Goal: Communication & Community: Share content

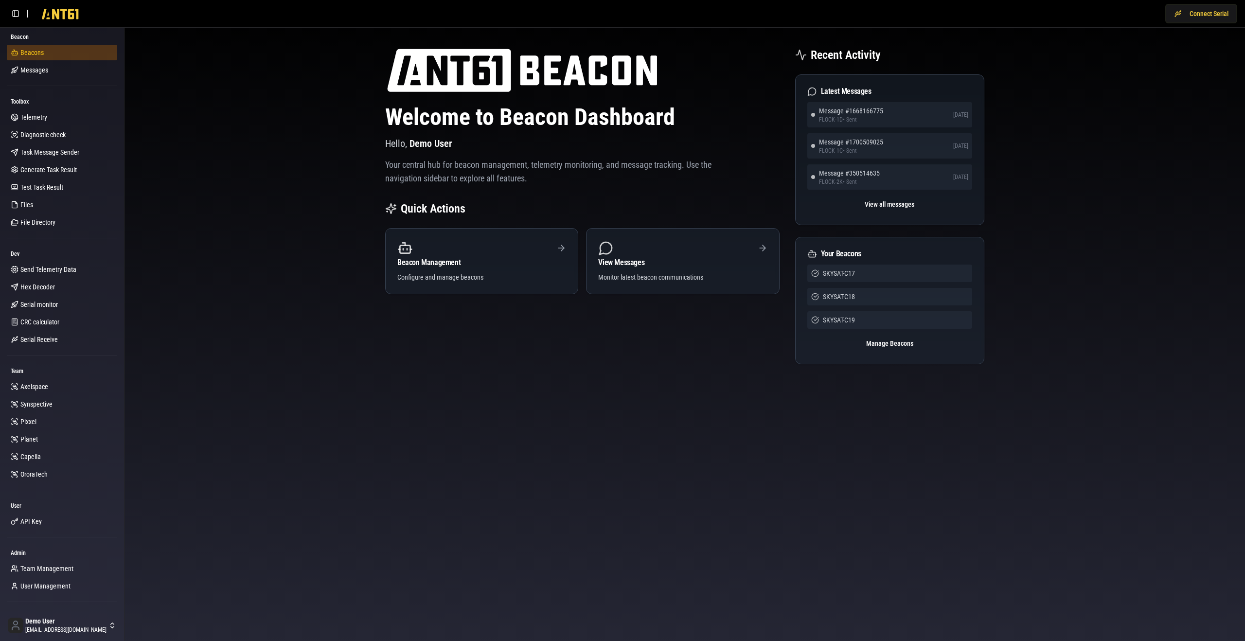
click at [62, 54] on link "Beacons" at bounding box center [62, 53] width 110 height 16
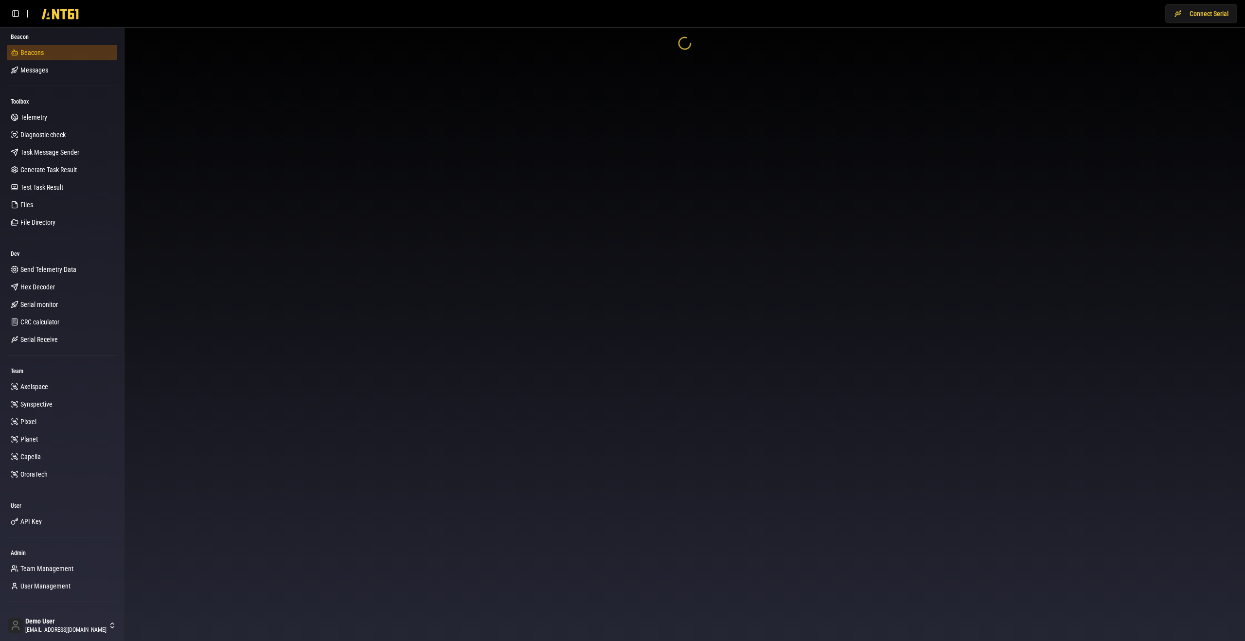
click at [61, 57] on link "Beacons" at bounding box center [62, 53] width 110 height 16
click at [176, 59] on div at bounding box center [684, 43] width 1120 height 31
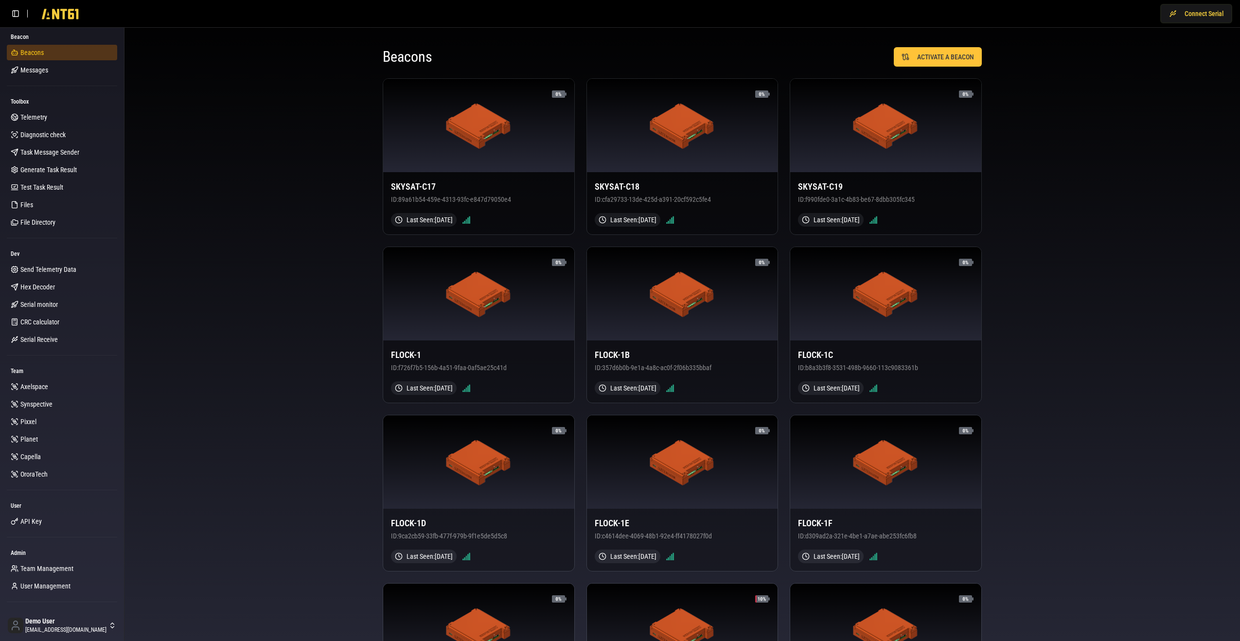
click at [77, 54] on link "Beacons" at bounding box center [62, 53] width 110 height 16
click at [75, 71] on link "Messages" at bounding box center [62, 70] width 110 height 16
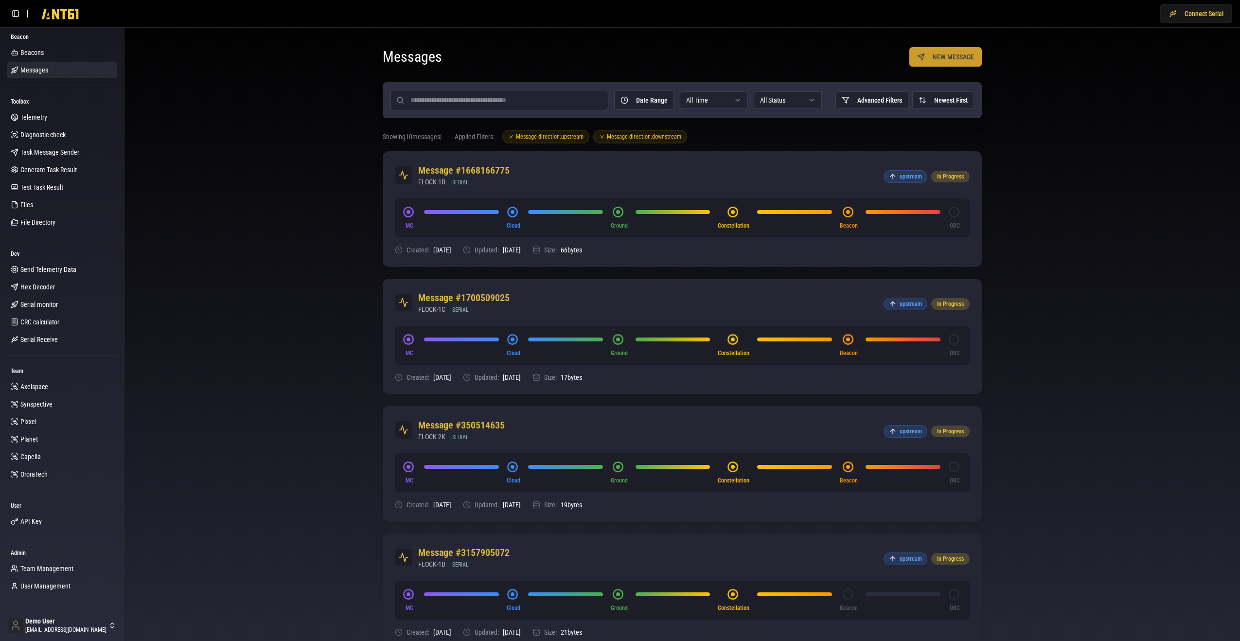
click at [926, 56] on button "NEW MESSAGE" at bounding box center [945, 56] width 72 height 19
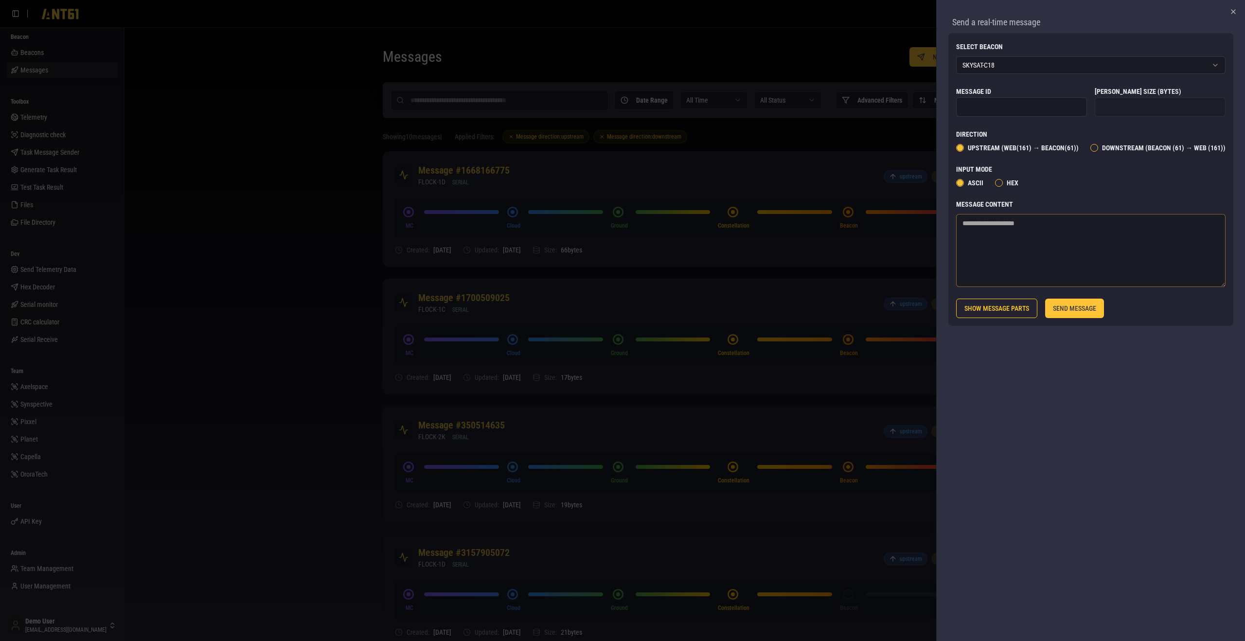
click at [1065, 235] on textarea "Message Content" at bounding box center [1090, 250] width 269 height 73
type textarea "**********"
click at [1070, 307] on button "SEND MESSAGE" at bounding box center [1074, 307] width 59 height 19
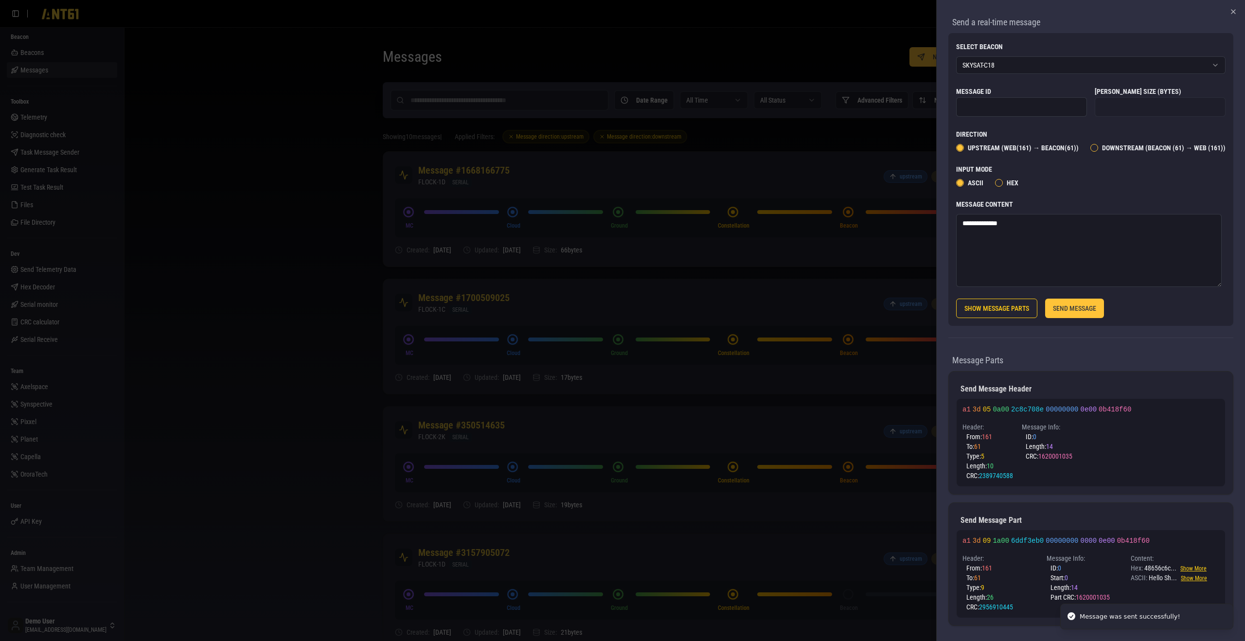
click at [858, 312] on div at bounding box center [622, 320] width 1245 height 641
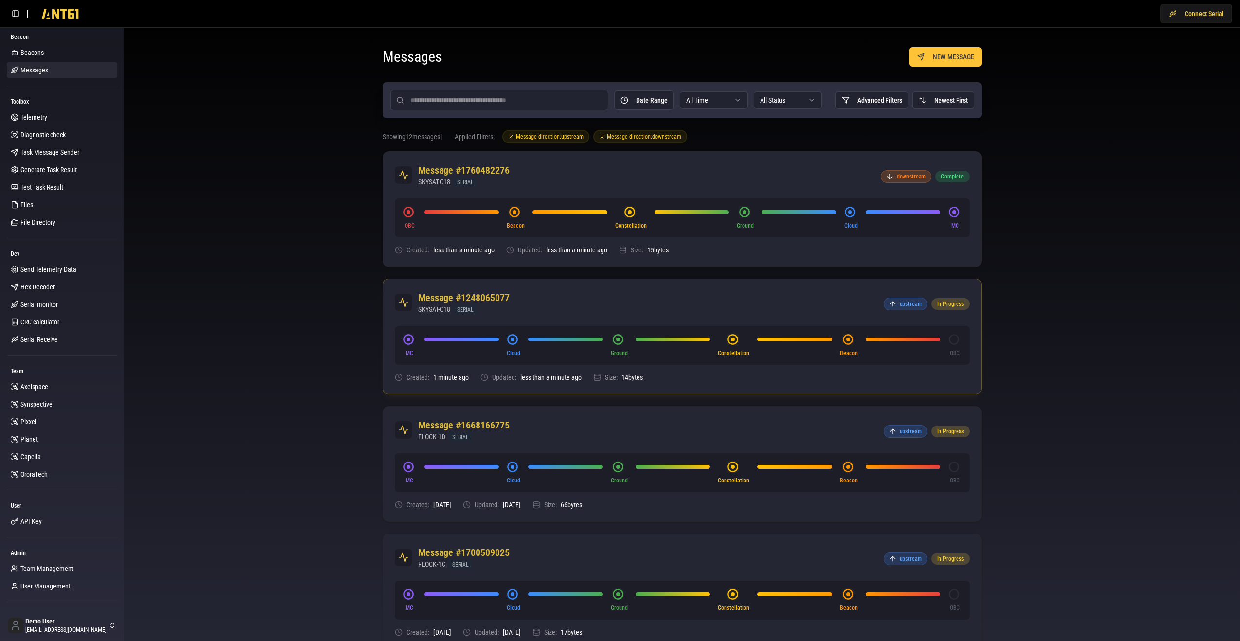
click at [781, 304] on div "Message #1248065077 SKYSAT-C18 SERIAL upstream In Progress" at bounding box center [682, 302] width 598 height 47
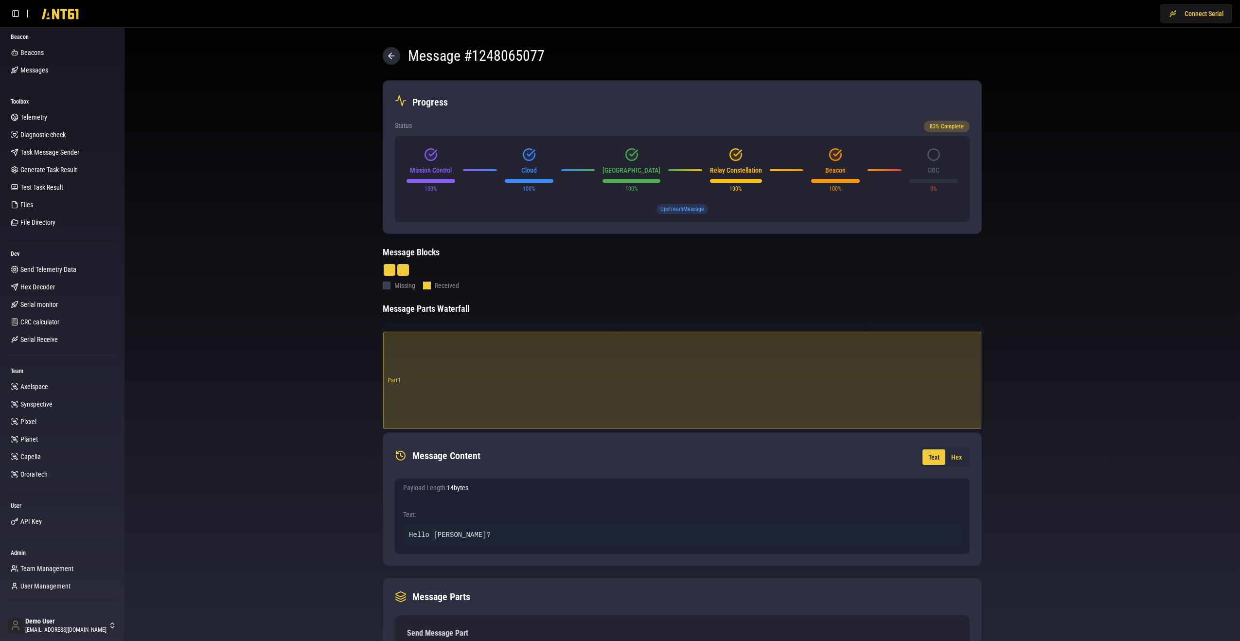
click at [388, 60] on icon at bounding box center [391, 56] width 10 height 10
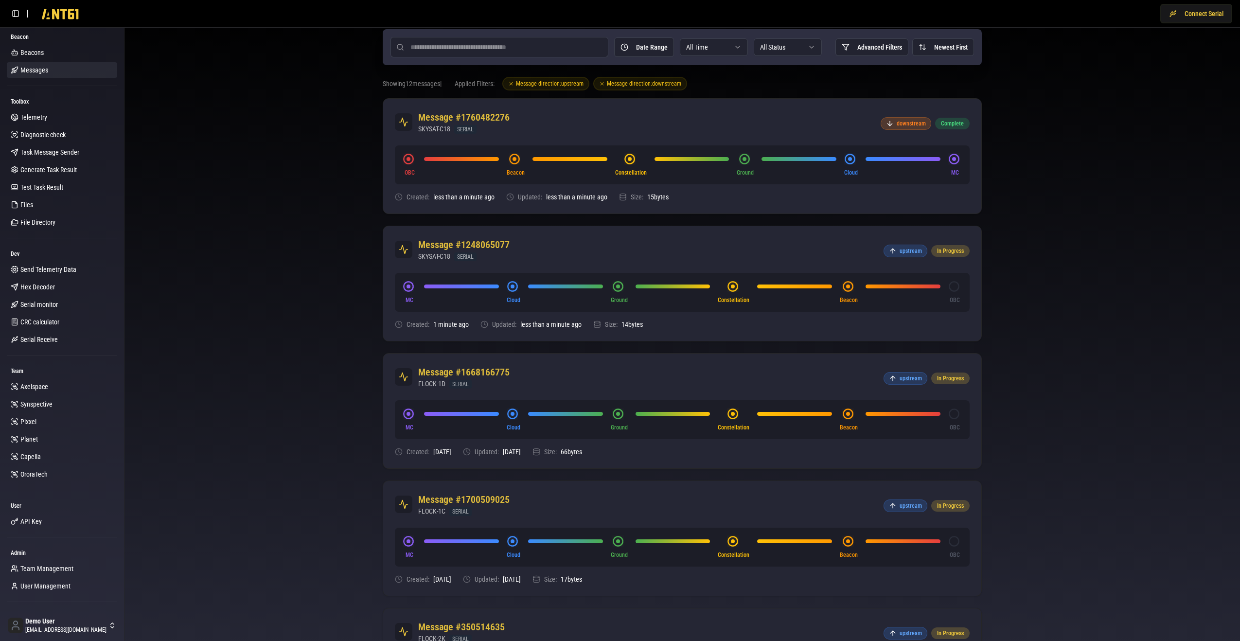
scroll to position [37, 0]
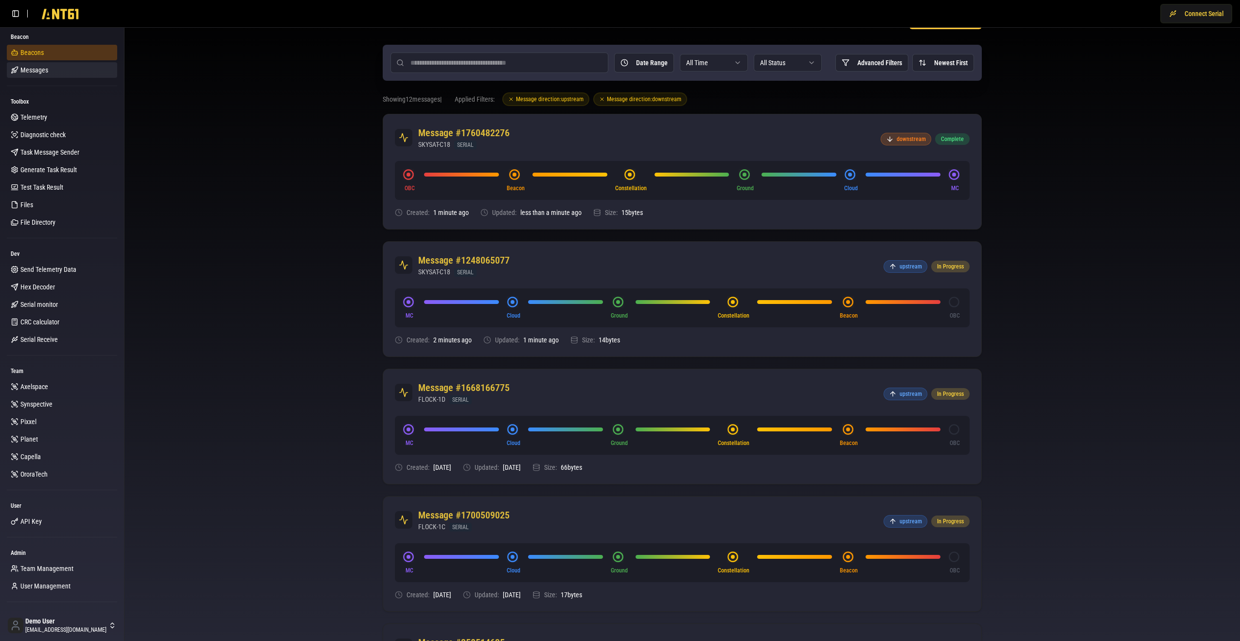
click at [70, 58] on link "Beacons" at bounding box center [62, 53] width 110 height 16
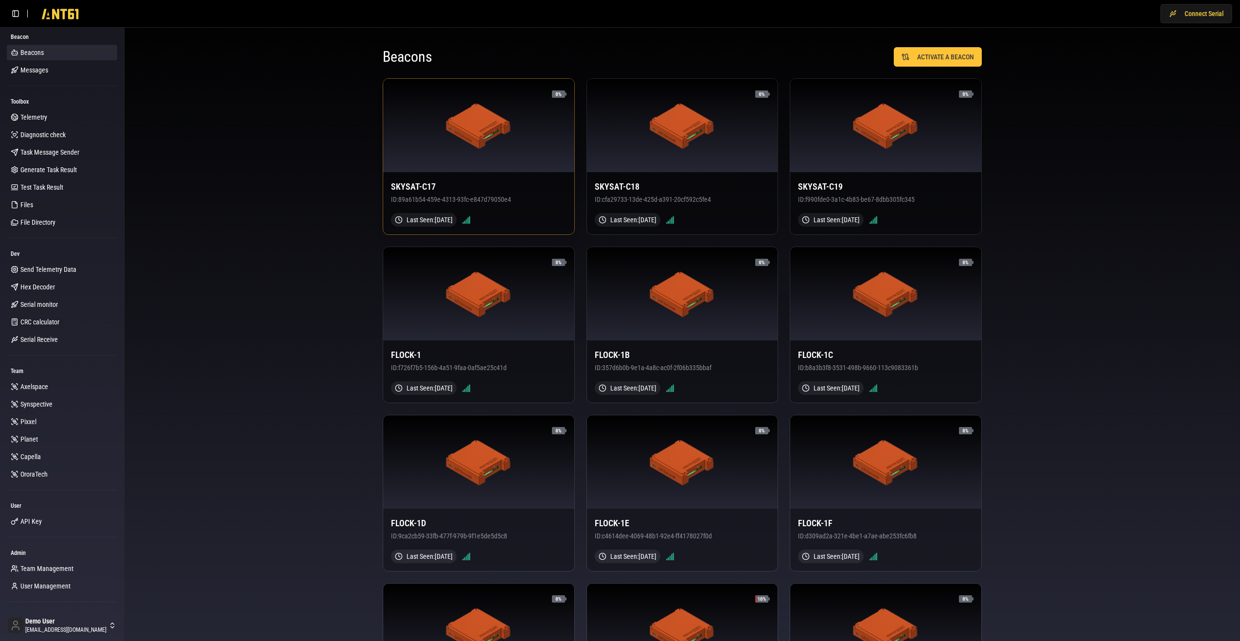
click at [447, 137] on img at bounding box center [479, 125] width 66 height 47
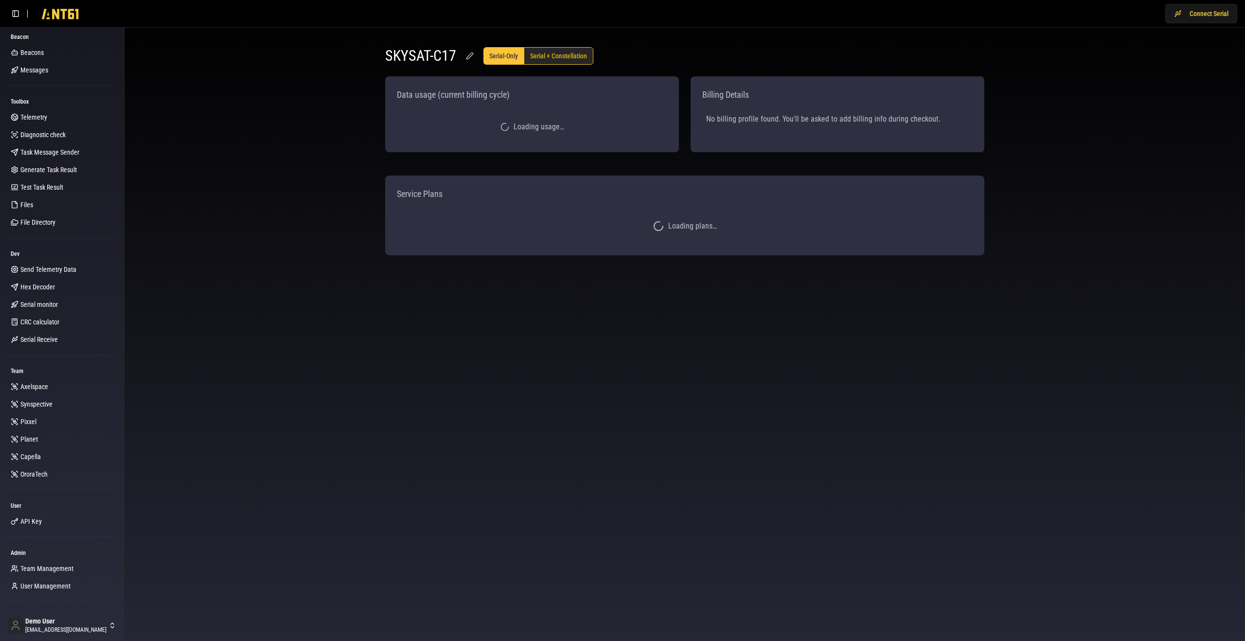
click at [562, 58] on button "Serial + Constellation" at bounding box center [559, 56] width 70 height 18
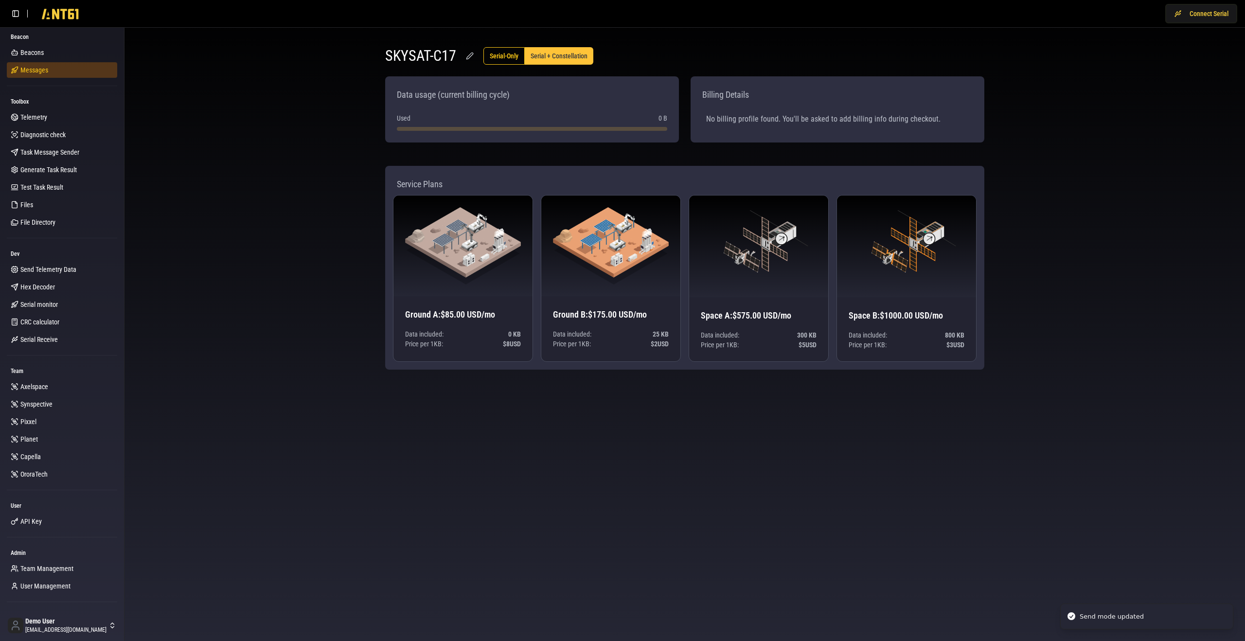
click at [27, 67] on span "Messages" at bounding box center [34, 70] width 28 height 10
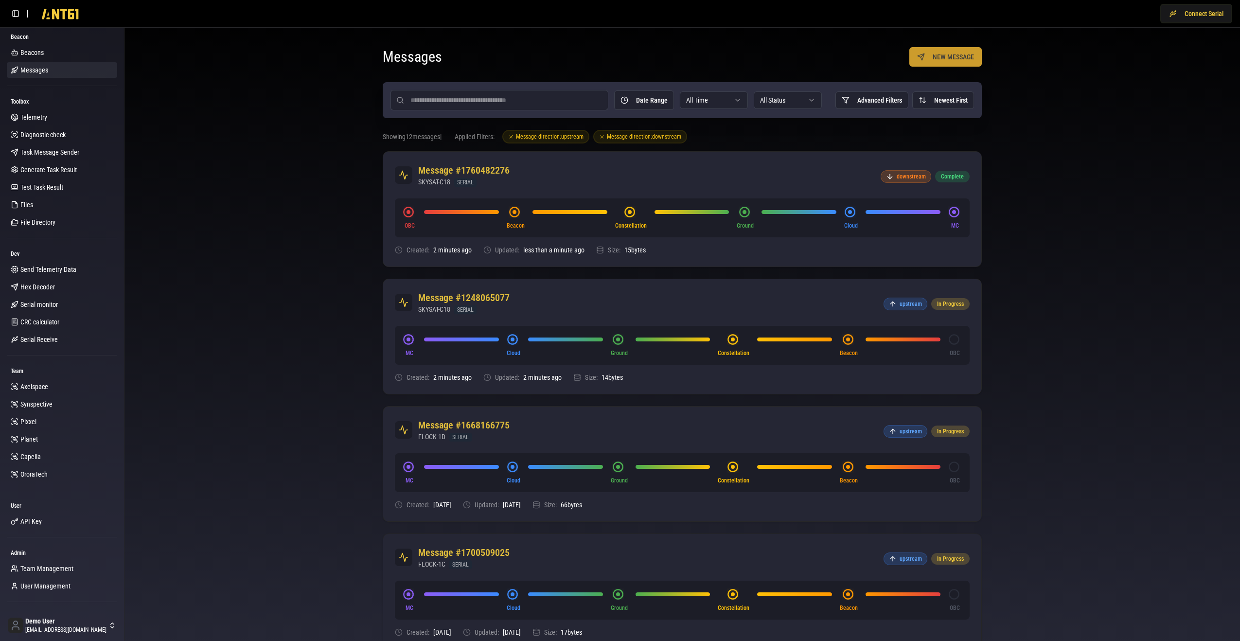
click at [958, 59] on button "NEW MESSAGE" at bounding box center [945, 56] width 72 height 19
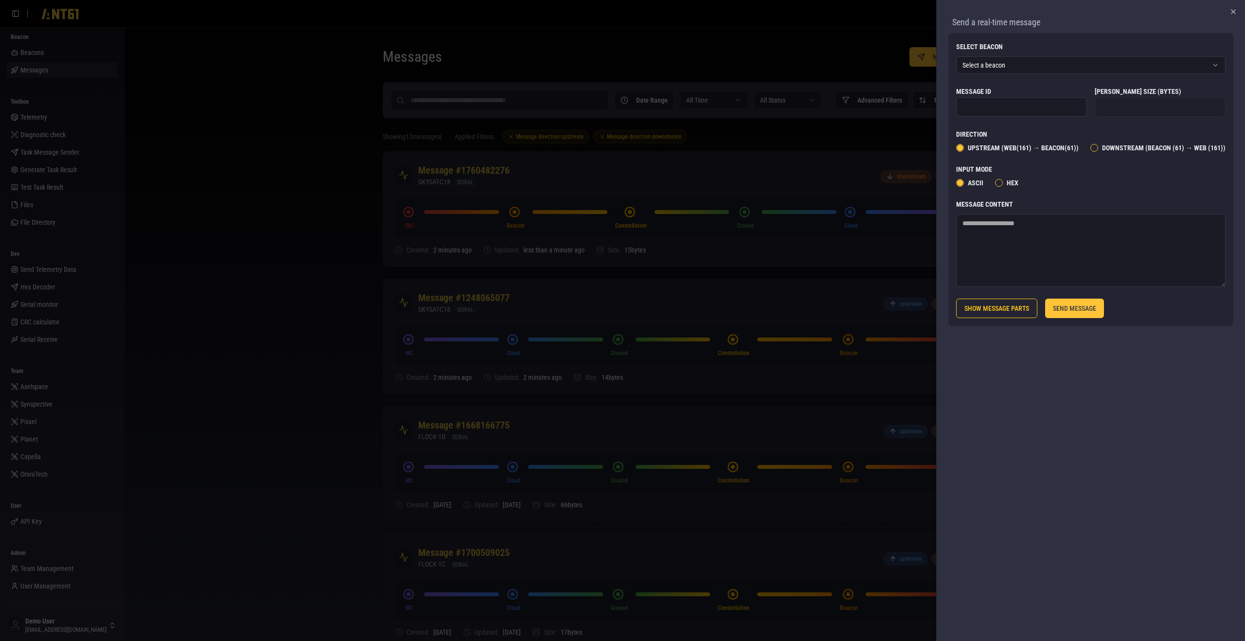
click at [1082, 275] on textarea "Message Content" at bounding box center [1090, 250] width 269 height 73
type textarea "**********"
click at [1084, 304] on button "SEND MESSAGE" at bounding box center [1074, 307] width 59 height 19
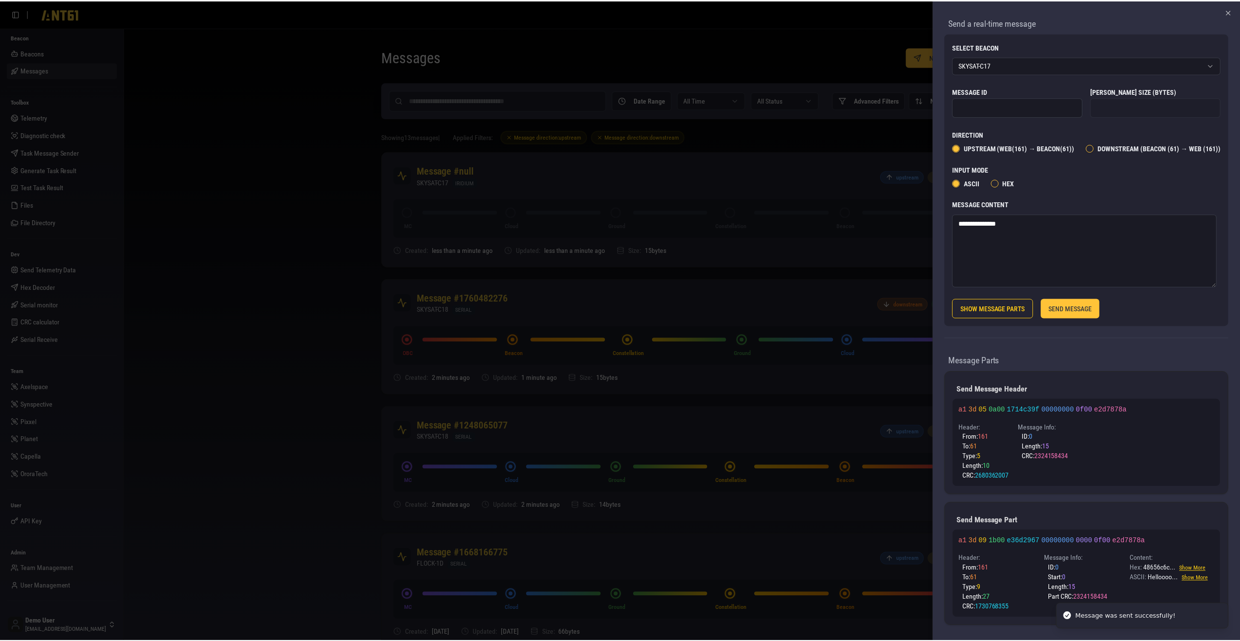
scroll to position [16, 0]
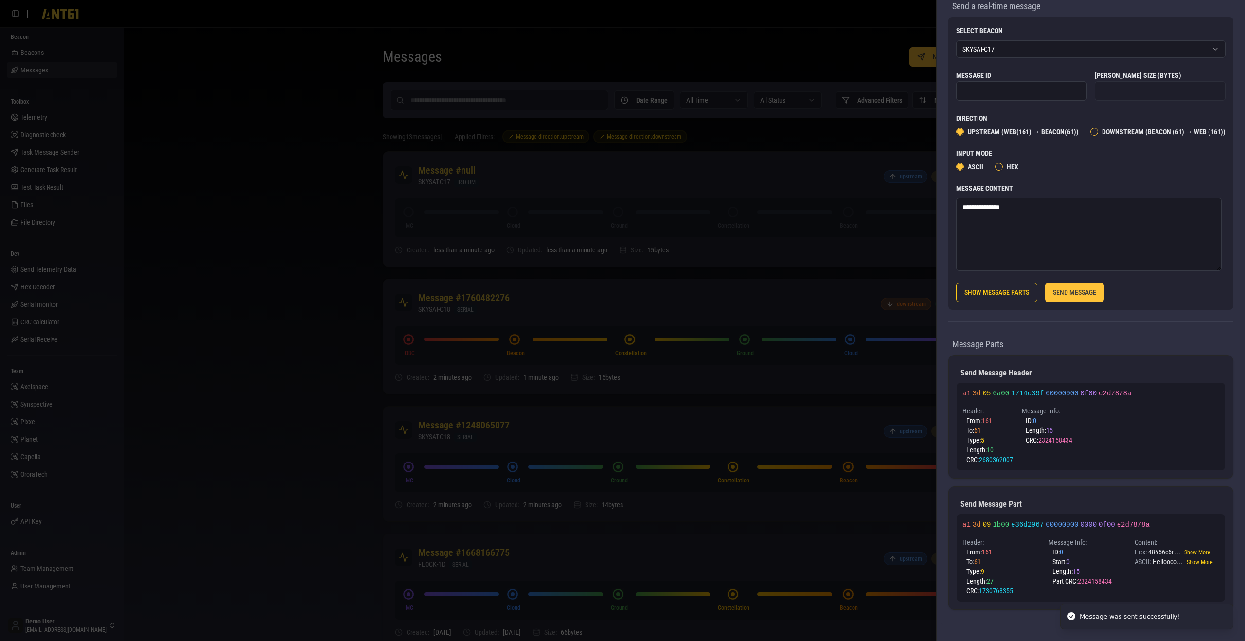
click at [764, 324] on div at bounding box center [622, 320] width 1245 height 641
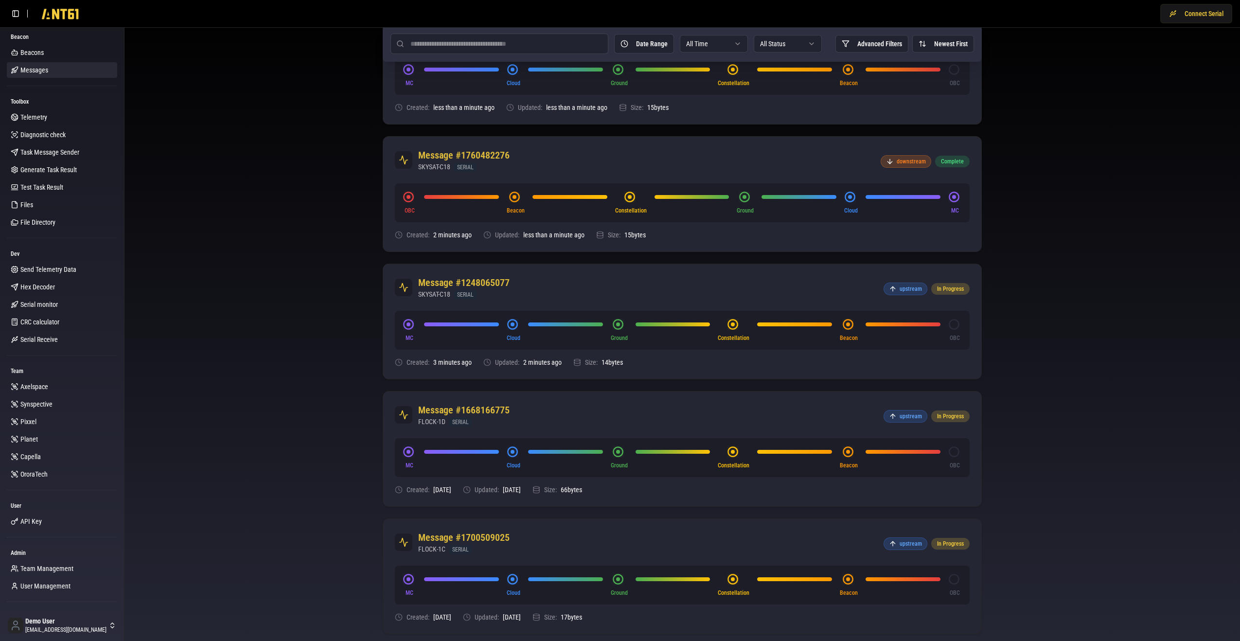
scroll to position [0, 0]
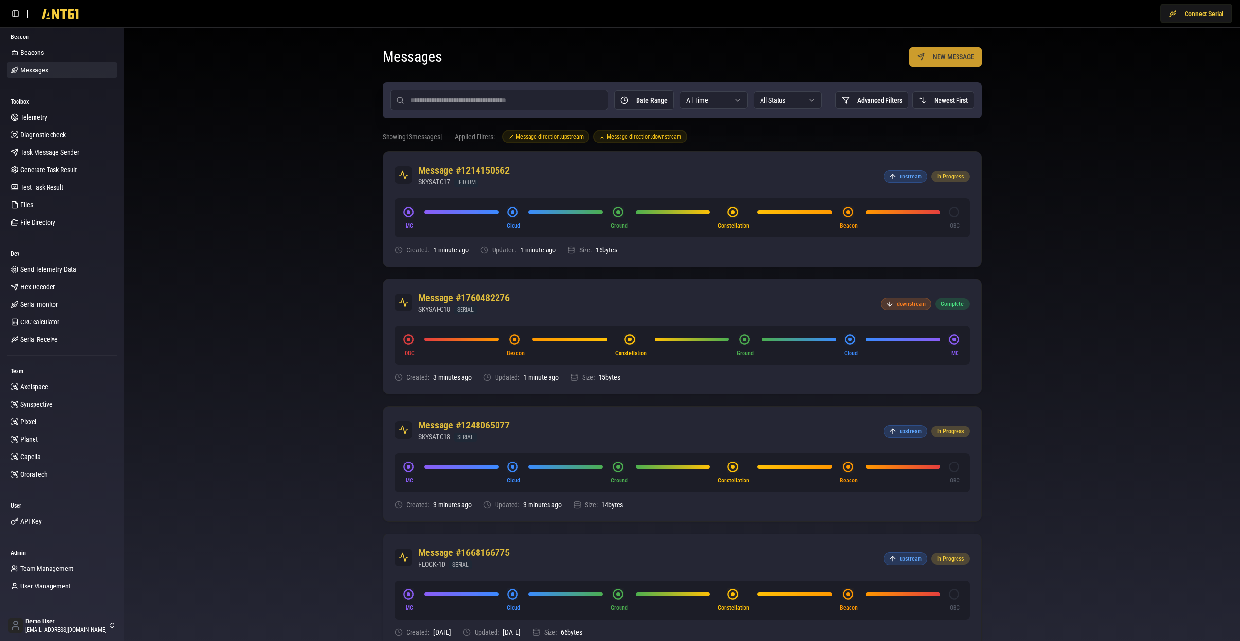
click at [963, 55] on button "NEW MESSAGE" at bounding box center [945, 56] width 72 height 19
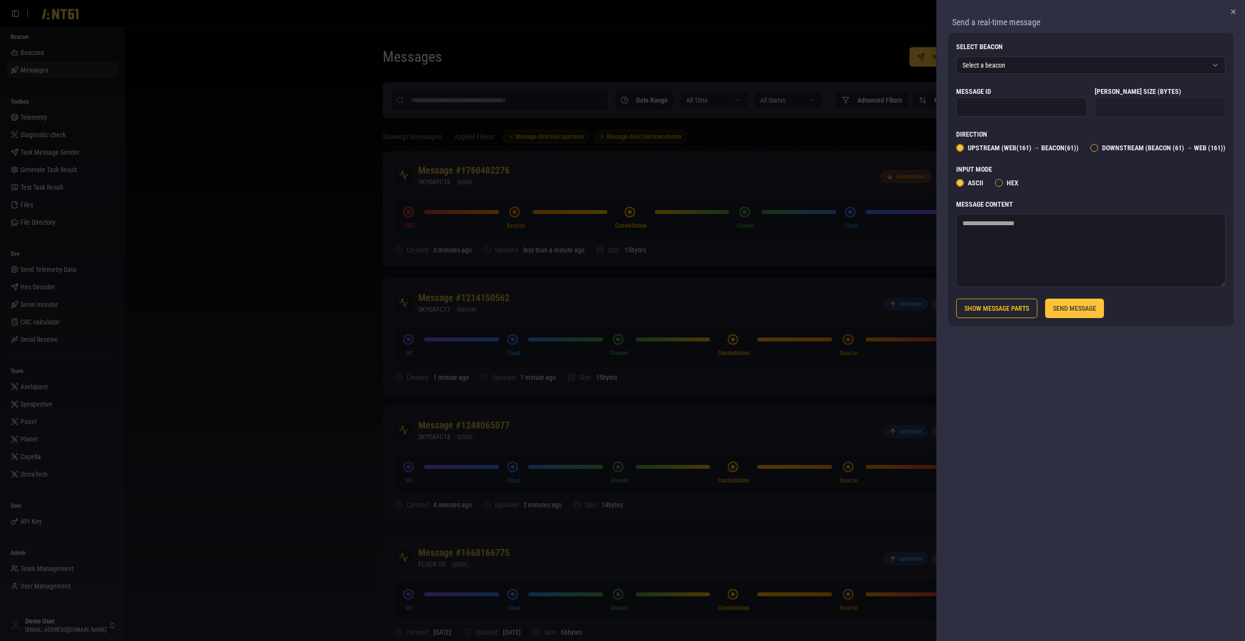
click at [281, 223] on div at bounding box center [622, 320] width 1245 height 641
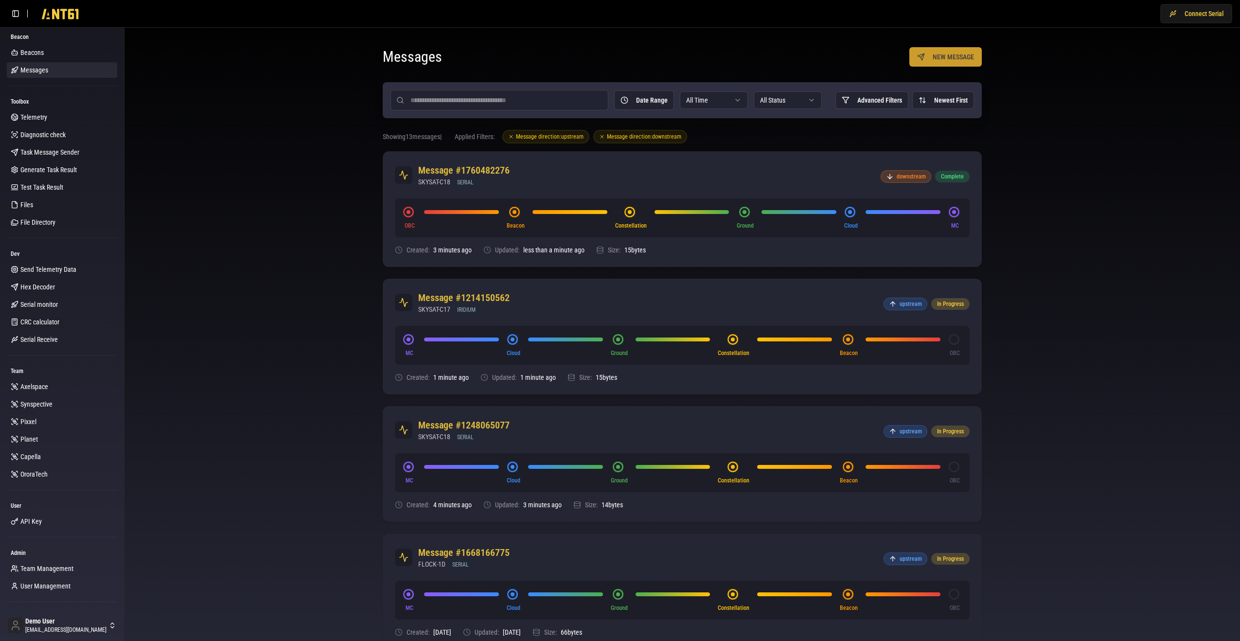
click at [956, 57] on button "NEW MESSAGE" at bounding box center [945, 56] width 72 height 19
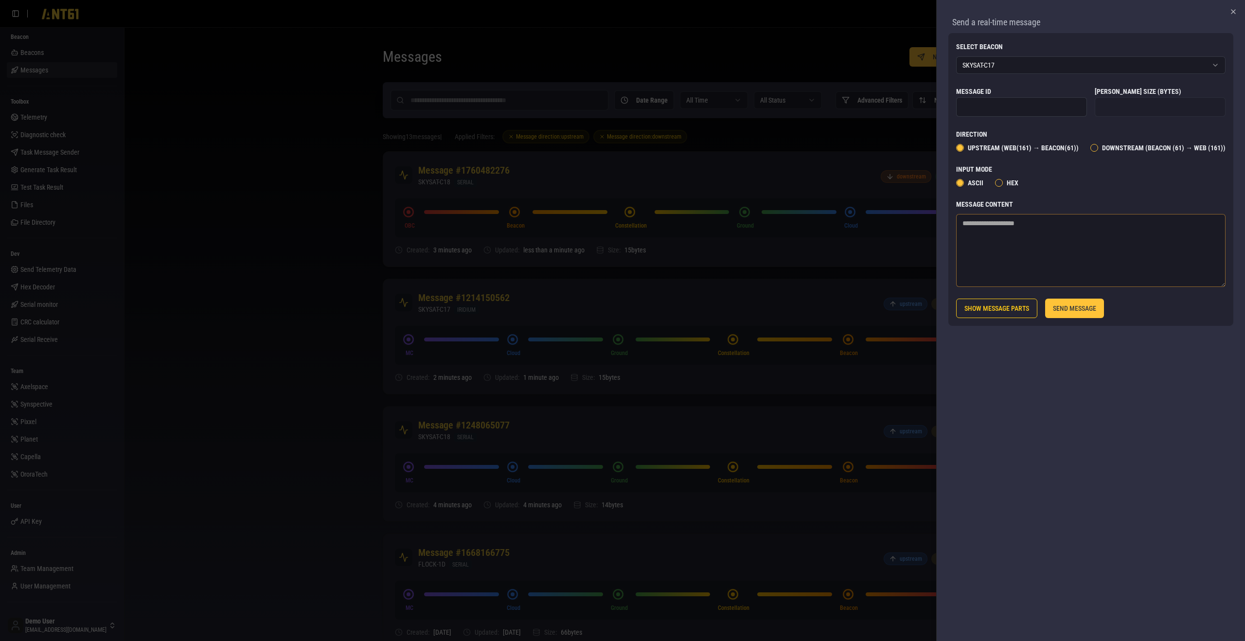
click at [1018, 237] on textarea "Message Content" at bounding box center [1090, 250] width 269 height 73
type textarea "**********"
click at [1078, 306] on button "SEND MESSAGE" at bounding box center [1074, 307] width 59 height 19
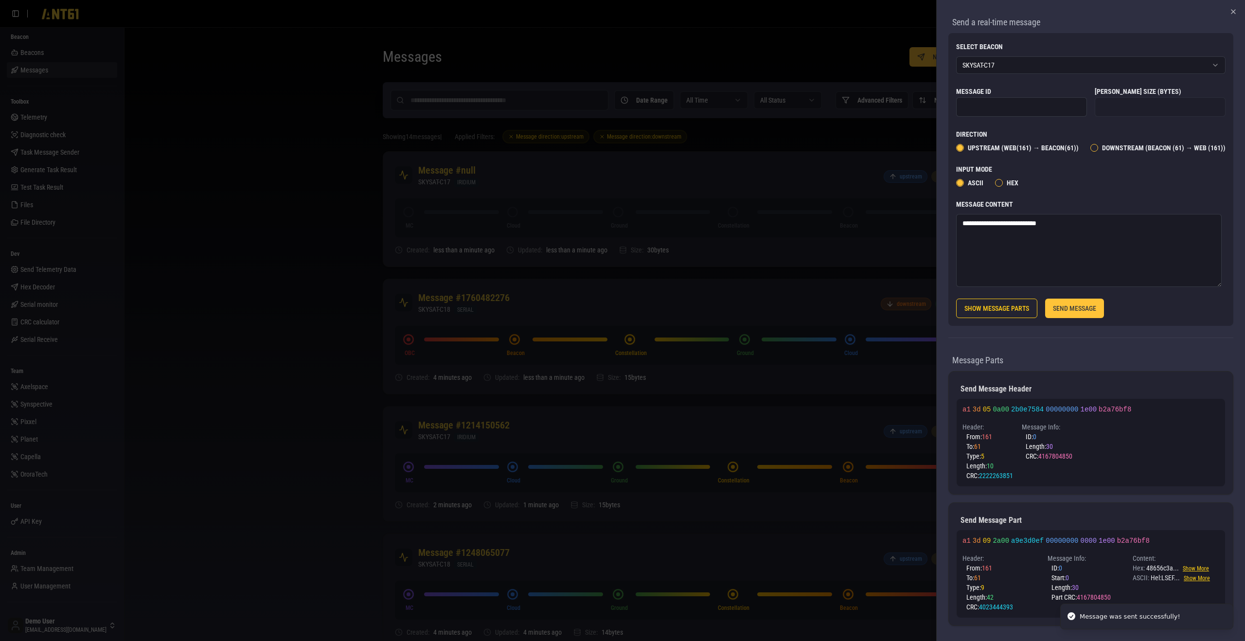
click at [869, 282] on div at bounding box center [622, 320] width 1245 height 641
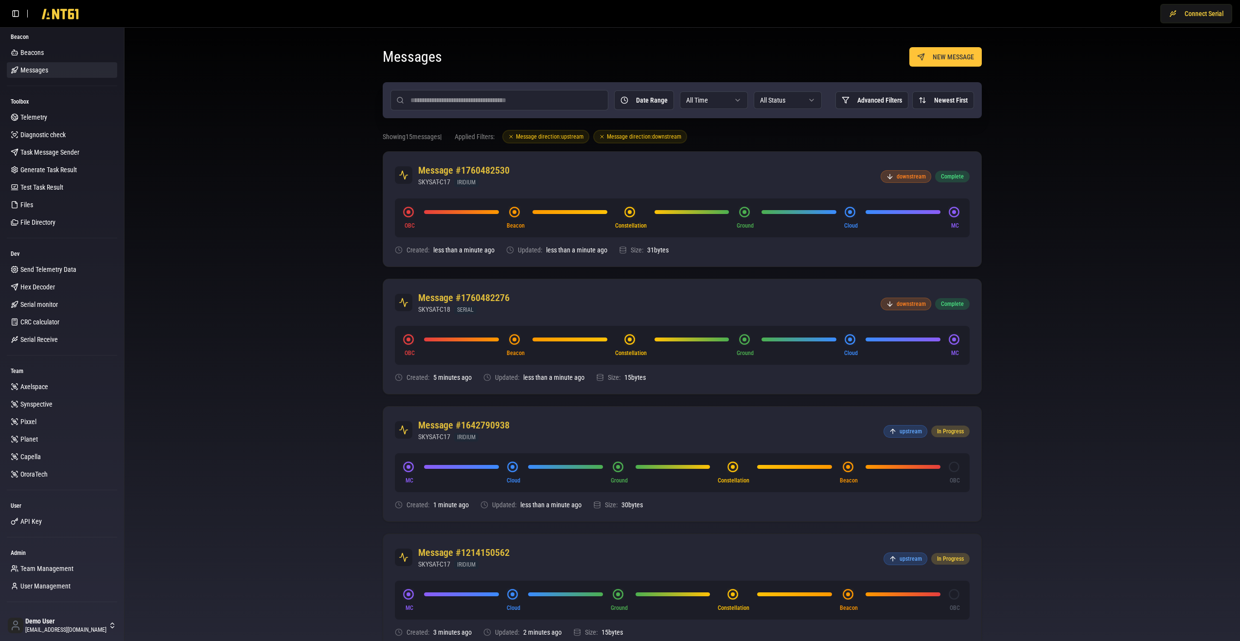
click at [57, 52] on link "Beacons" at bounding box center [62, 53] width 110 height 16
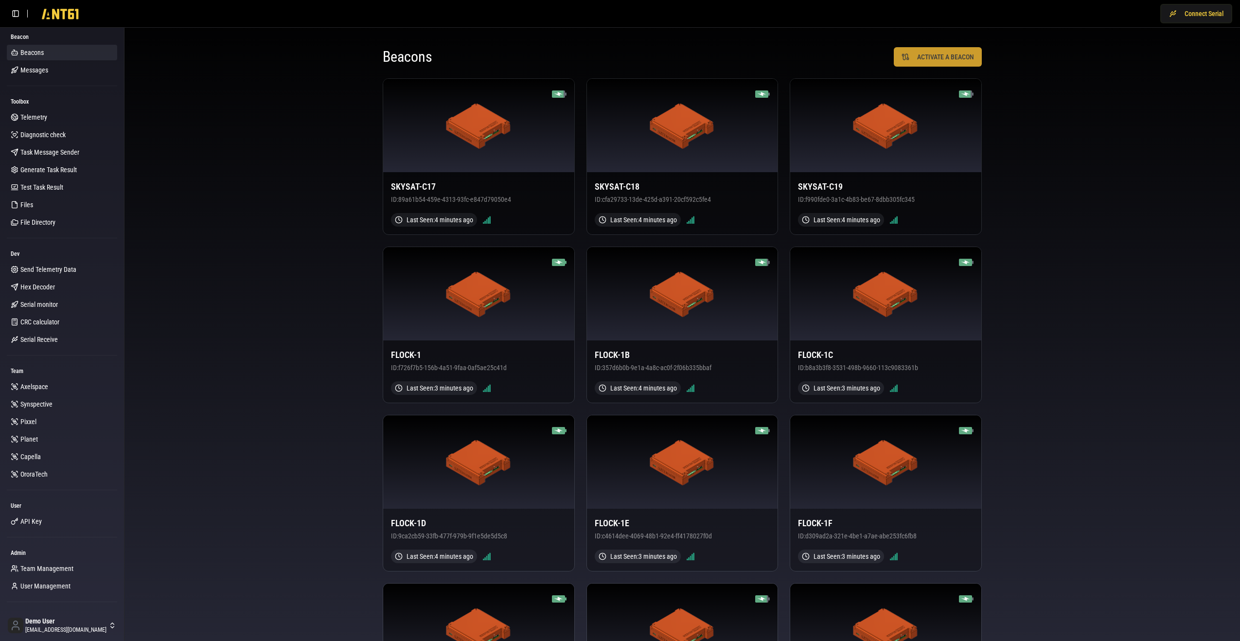
click at [941, 51] on button "ACTIVATE A BEACON" at bounding box center [938, 56] width 88 height 19
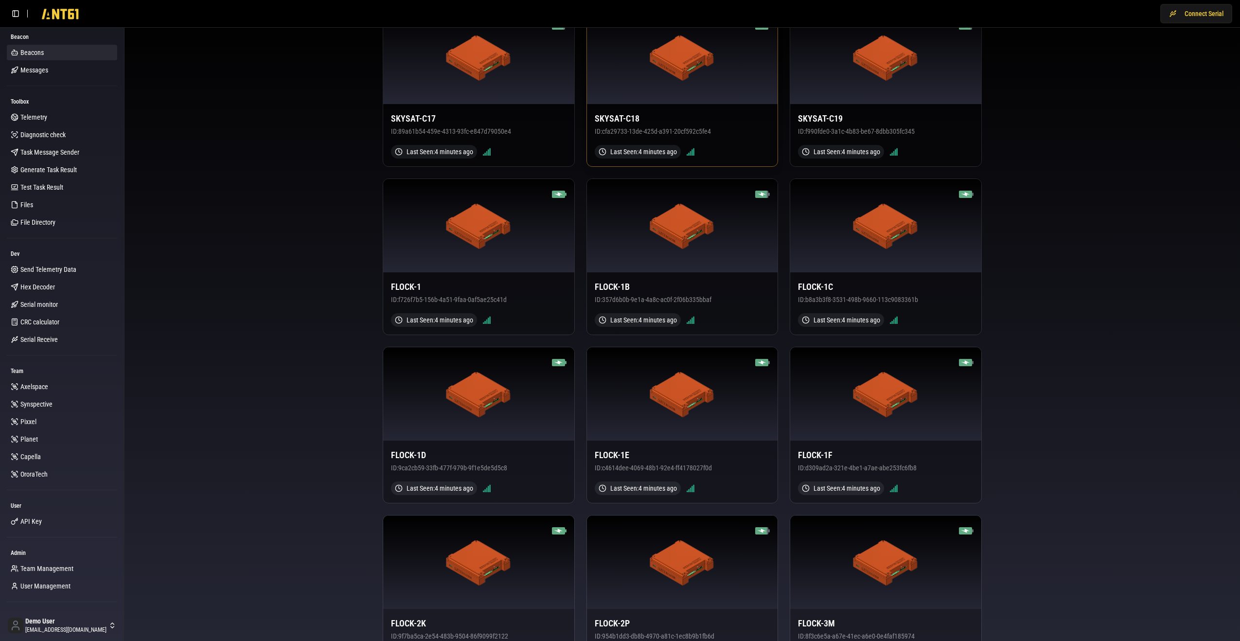
scroll to position [132, 0]
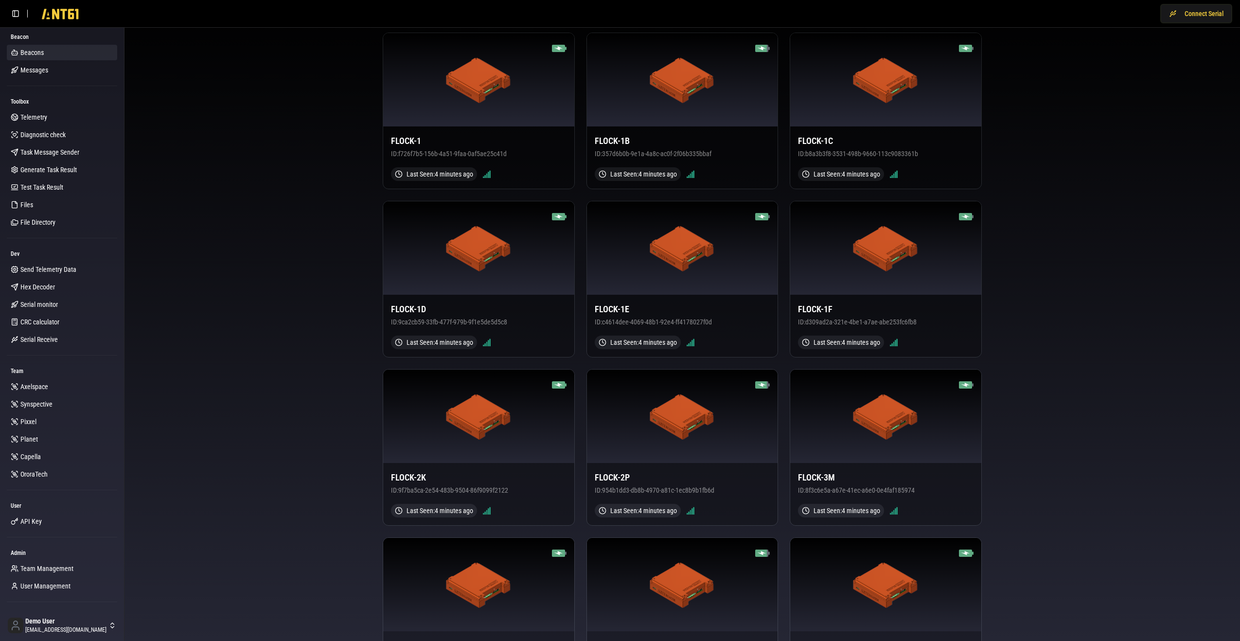
scroll to position [0, 0]
